Goal: Check status: Check status

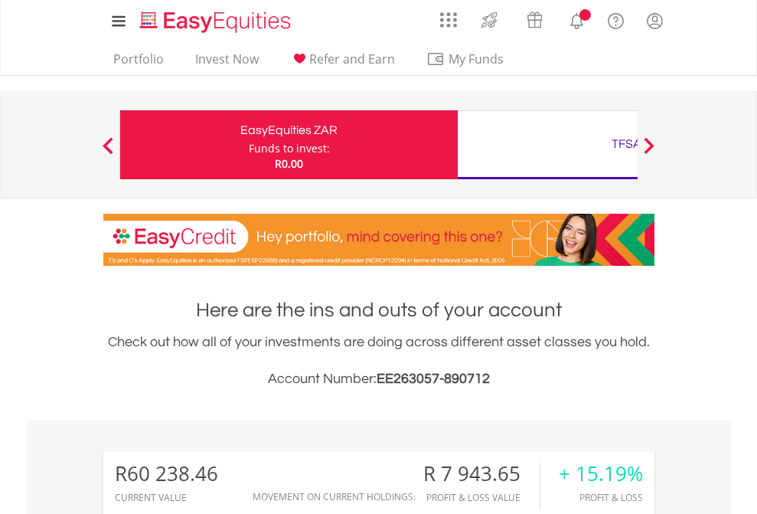
scroll to position [147, 240]
click at [249, 145] on div "Funds to invest:" at bounding box center [289, 148] width 81 height 15
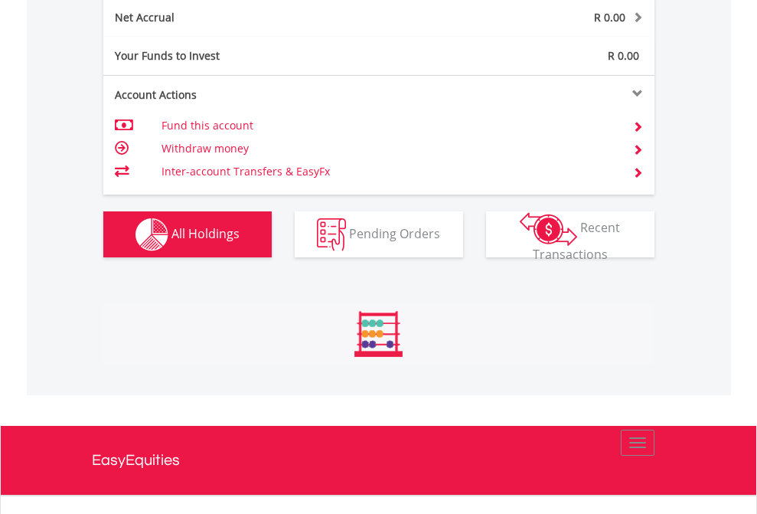
scroll to position [147, 240]
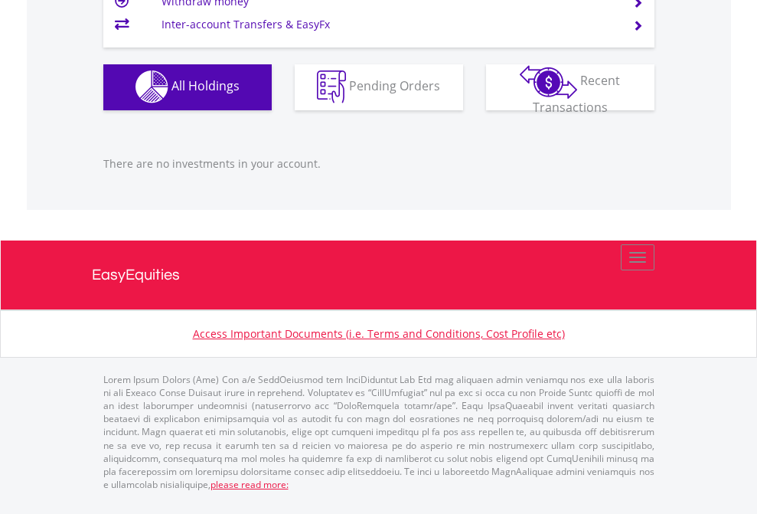
scroll to position [147, 240]
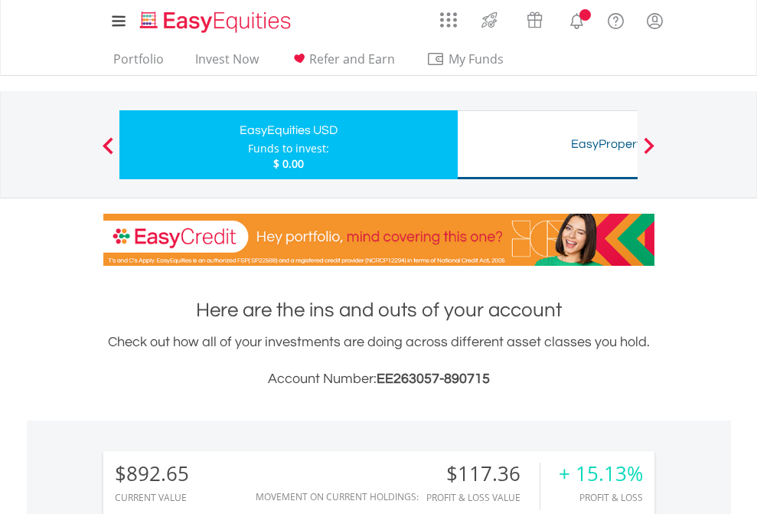
scroll to position [147, 240]
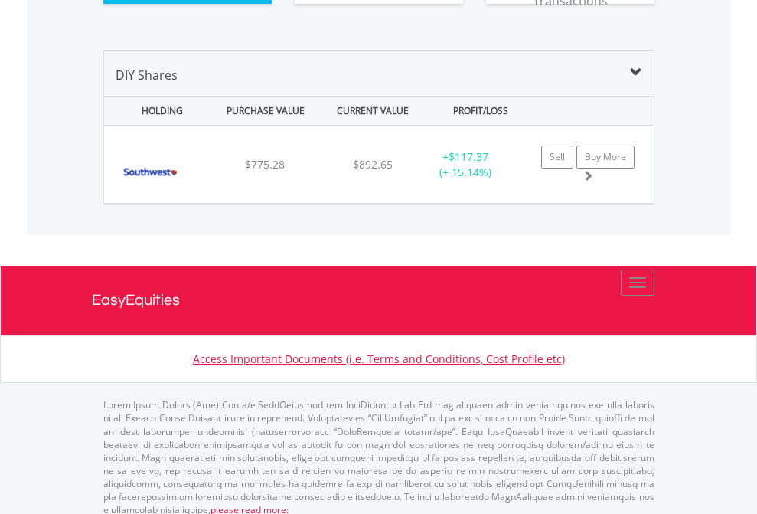
scroll to position [1702, 0]
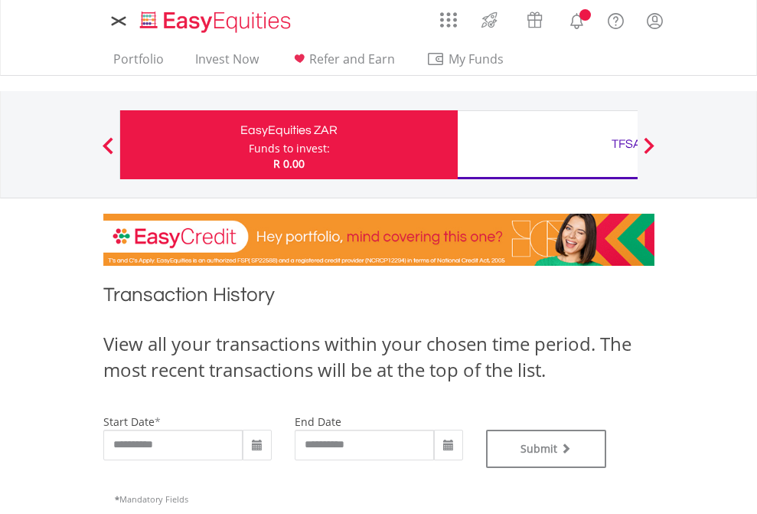
type input "**********"
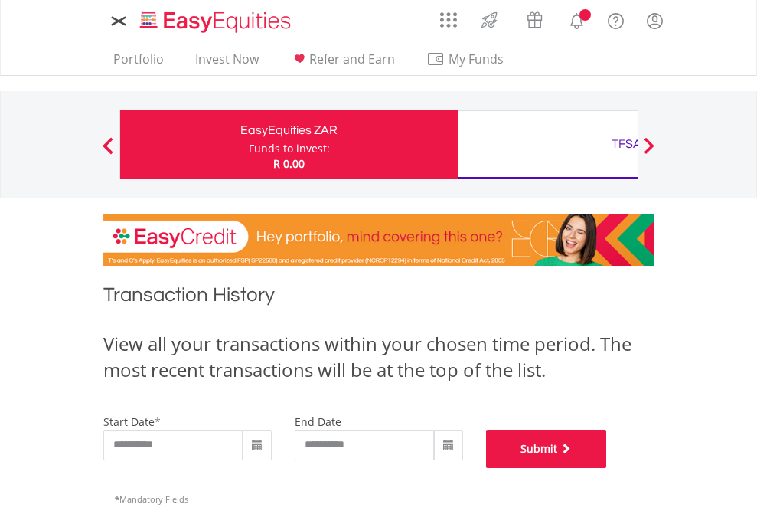
click at [607, 468] on button "Submit" at bounding box center [546, 448] width 121 height 38
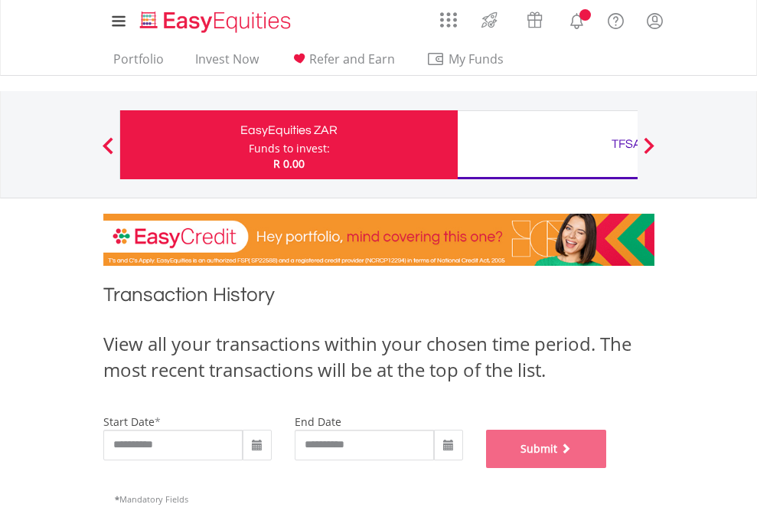
scroll to position [621, 0]
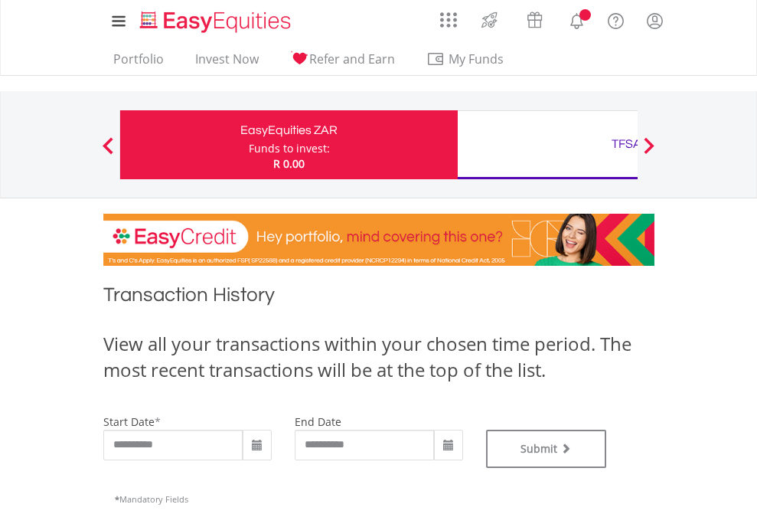
click at [547, 145] on div "TFSA" at bounding box center [626, 143] width 319 height 21
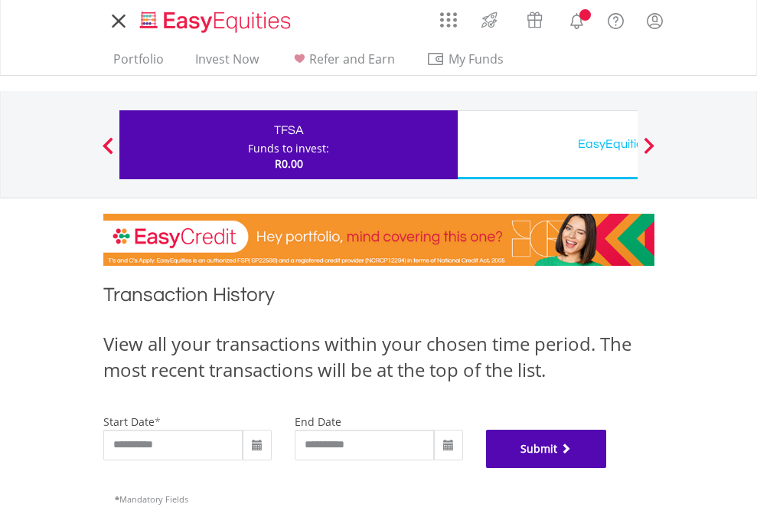
click at [607, 468] on button "Submit" at bounding box center [546, 448] width 121 height 38
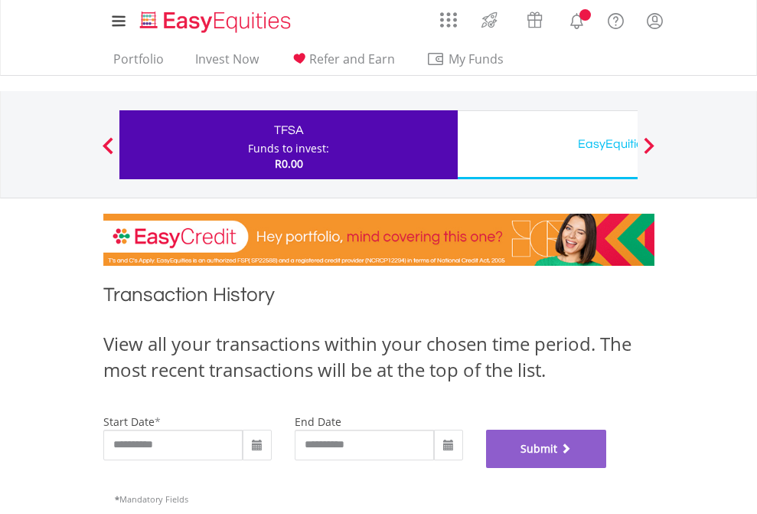
scroll to position [621, 0]
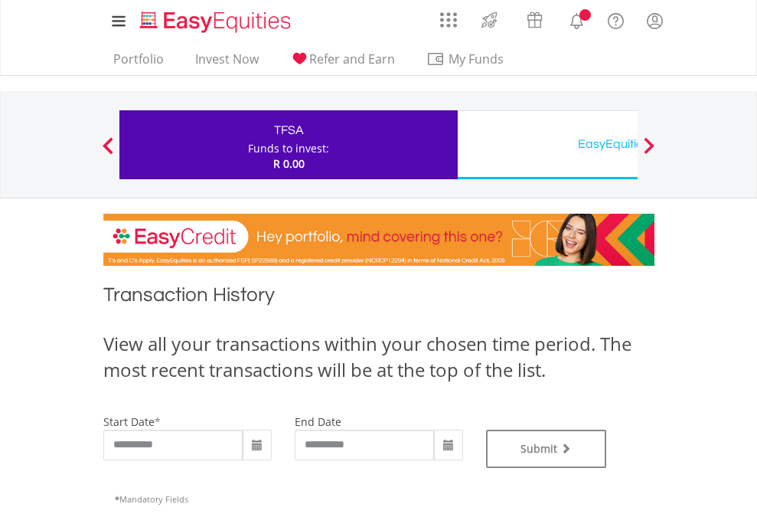
click at [547, 145] on div "EasyEquities USD" at bounding box center [626, 143] width 319 height 21
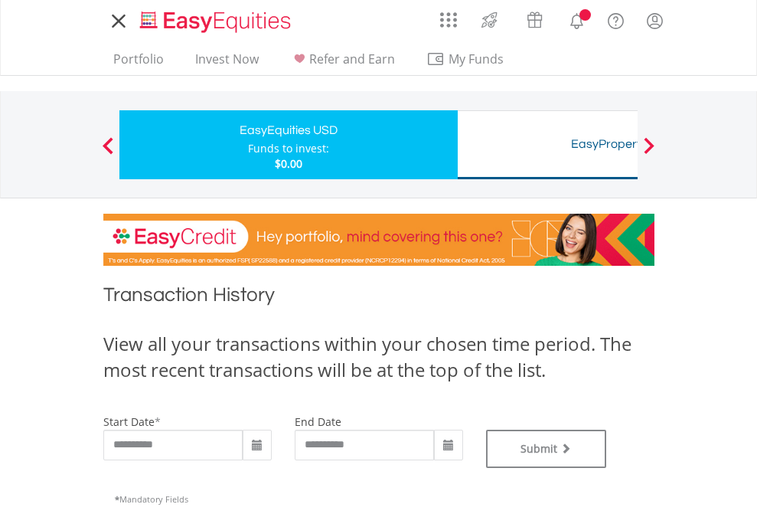
type input "**********"
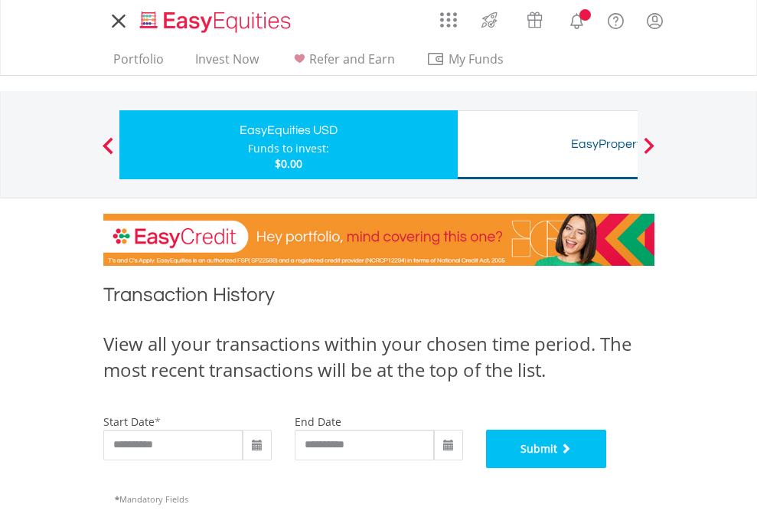
click at [607, 468] on button "Submit" at bounding box center [546, 448] width 121 height 38
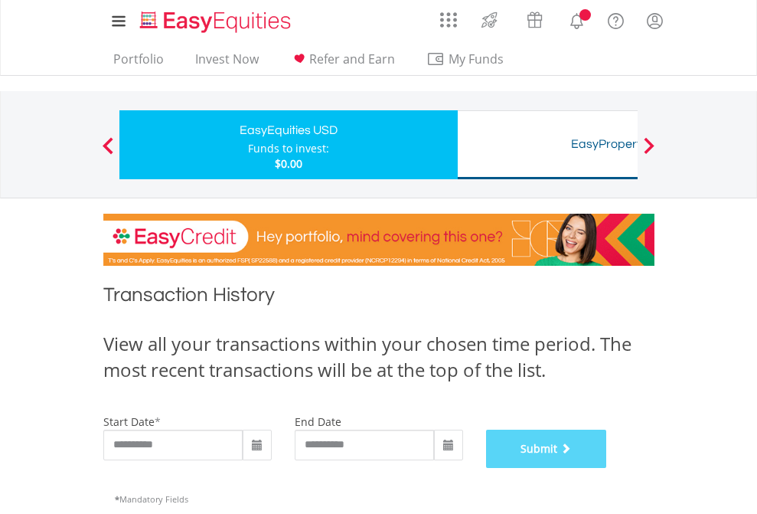
scroll to position [621, 0]
